Goal: Task Accomplishment & Management: Manage account settings

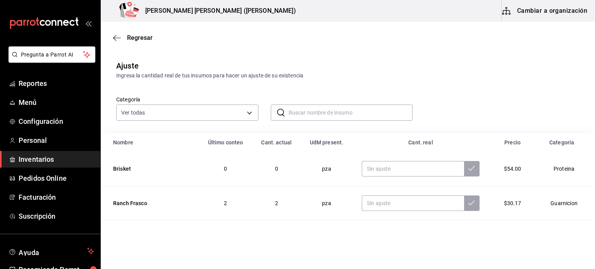
scroll to position [571, 0]
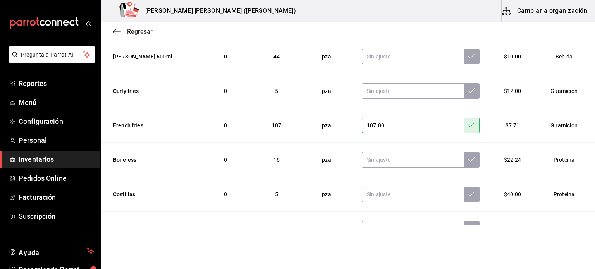
click at [122, 31] on span "Regresar" at bounding box center [133, 31] width 40 height 7
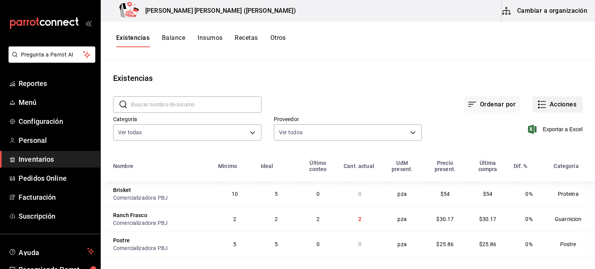
click at [562, 97] on button "Acciones" at bounding box center [558, 105] width 50 height 16
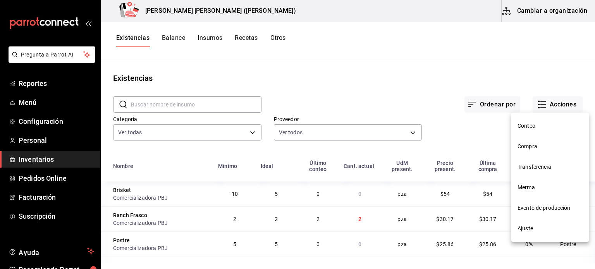
click at [526, 221] on li "Ajuste" at bounding box center [551, 229] width 78 height 21
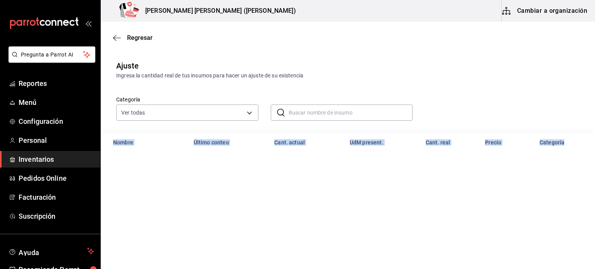
click at [526, 222] on main "Regresar Ajuste Ingresa la cantidad real de tus insumos para hacer un ajuste de…" at bounding box center [348, 124] width 495 height 204
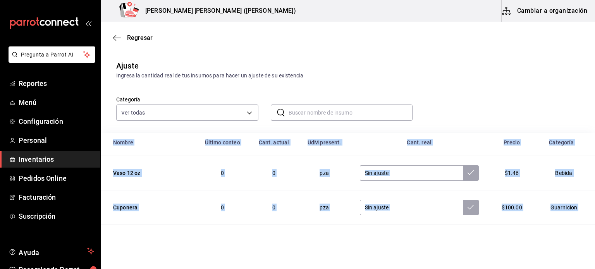
scroll to position [145, 0]
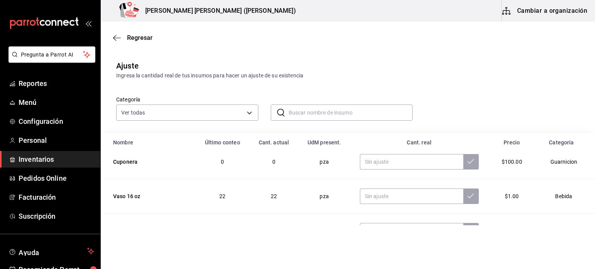
click at [524, 102] on div "Categoría Ver todas 1ab5ec7a-c232-4364-873a-fab5c03d365b,73801457-5e01-446f-b23…" at bounding box center [336, 100] width 464 height 41
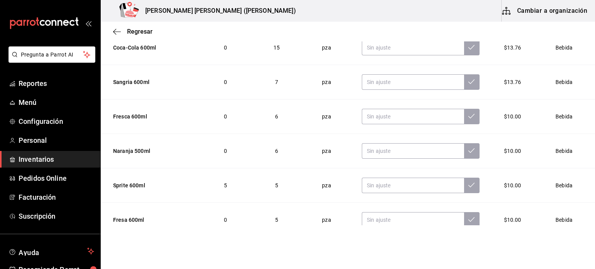
scroll to position [299, 0]
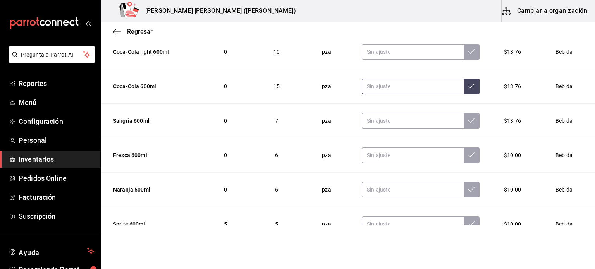
click at [374, 86] on input "text" at bounding box center [413, 87] width 102 height 16
type input "18.00"
click at [465, 90] on button at bounding box center [472, 87] width 16 height 16
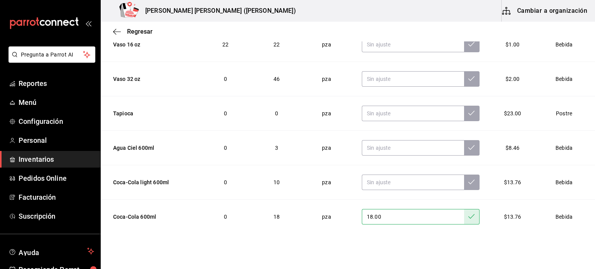
scroll to position [144, 0]
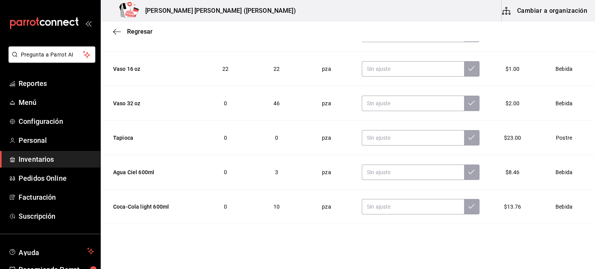
click at [259, 36] on div "Regresar" at bounding box center [348, 32] width 495 height 20
click at [372, 100] on input "text" at bounding box center [413, 104] width 102 height 16
type input "18.00"
click at [469, 104] on icon at bounding box center [472, 103] width 6 height 6
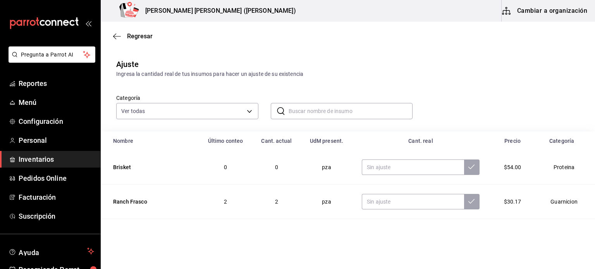
scroll to position [0, 0]
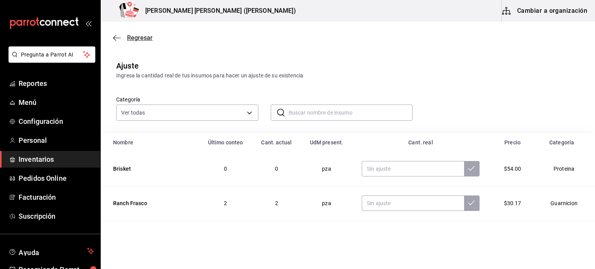
click at [131, 39] on span "Regresar" at bounding box center [140, 37] width 26 height 7
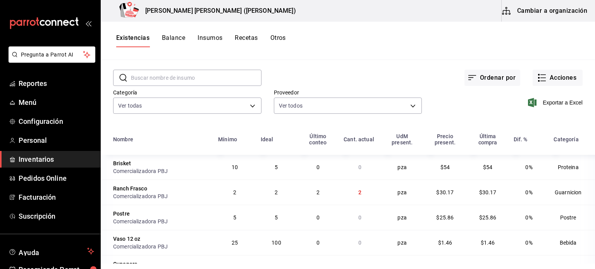
scroll to position [17, 0]
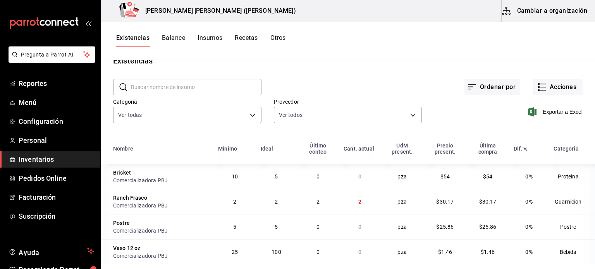
click at [371, 56] on div "Existencias Balance Insumos Recetas Otros" at bounding box center [348, 41] width 495 height 38
